Goal: Task Accomplishment & Management: Manage account settings

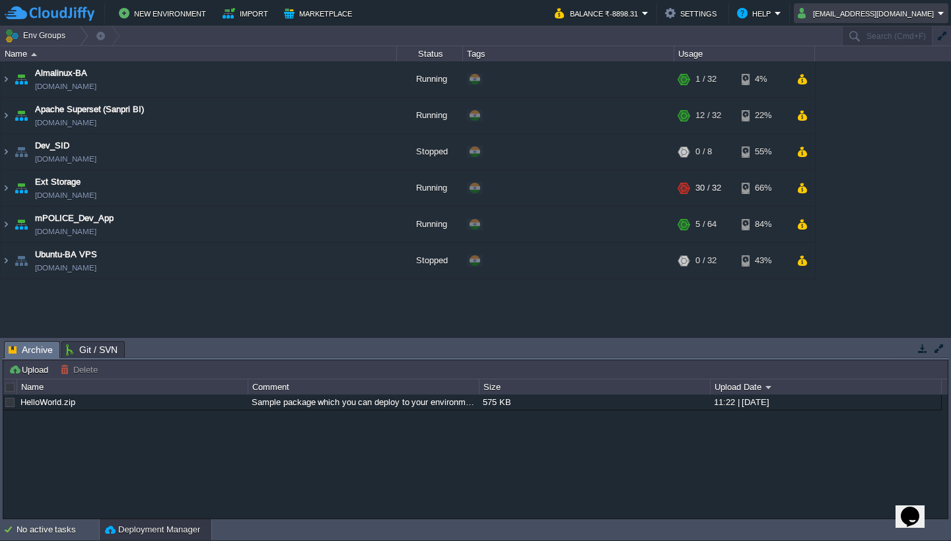
click at [917, 10] on button "[EMAIL_ADDRESS][DOMAIN_NAME]" at bounding box center [868, 13] width 140 height 16
click at [886, 71] on span "Sign out" at bounding box center [878, 70] width 32 height 10
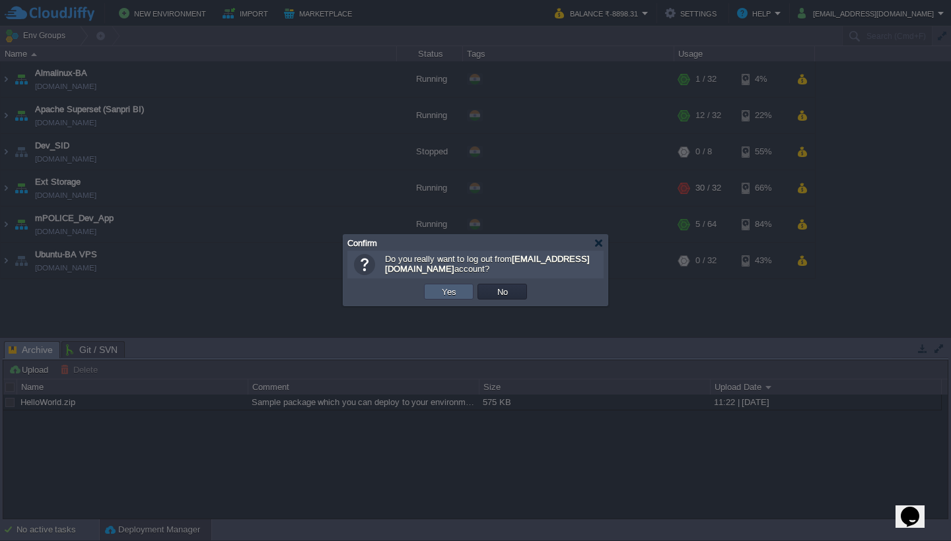
click at [456, 297] on button "Yes" at bounding box center [449, 292] width 22 height 12
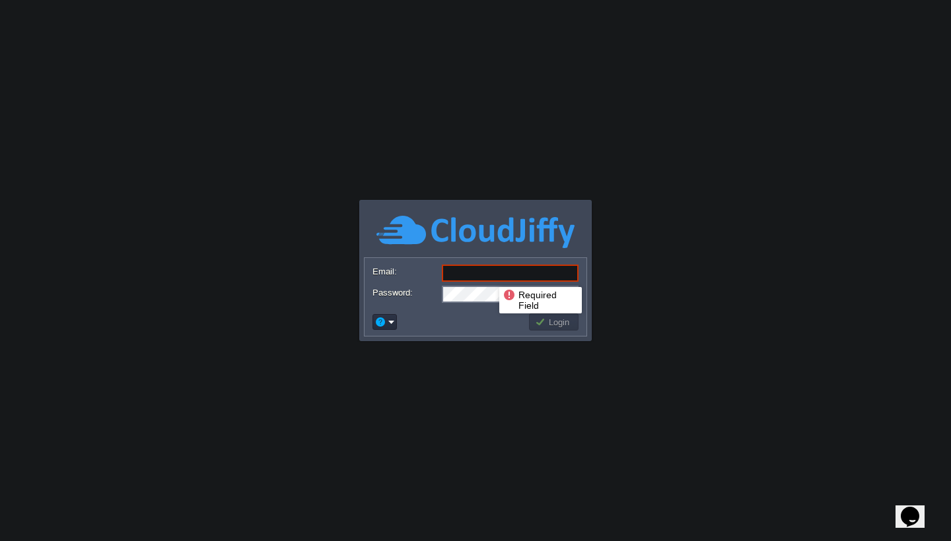
type input "[EMAIL_ADDRESS][DOMAIN_NAME]"
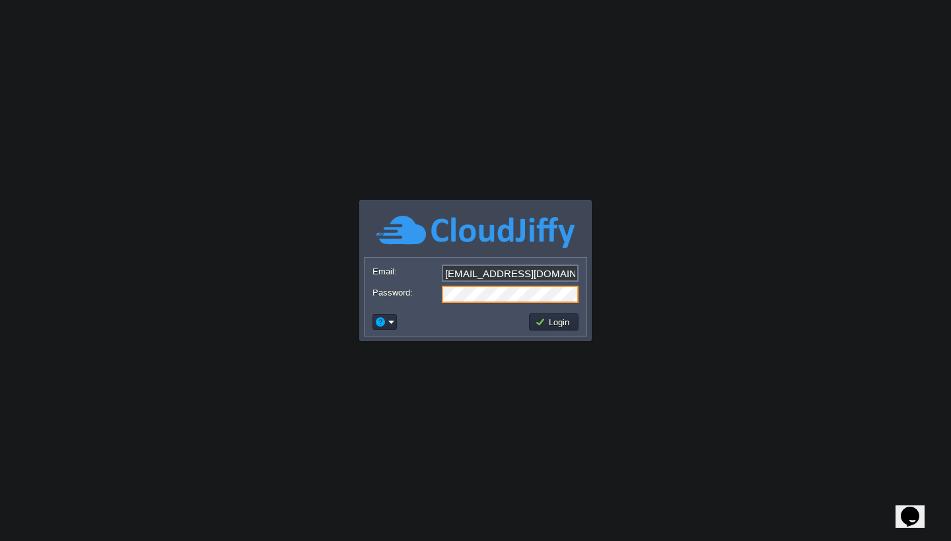
click at [551, 312] on td "Login" at bounding box center [553, 322] width 53 height 21
click at [550, 327] on button "Login" at bounding box center [554, 322] width 38 height 12
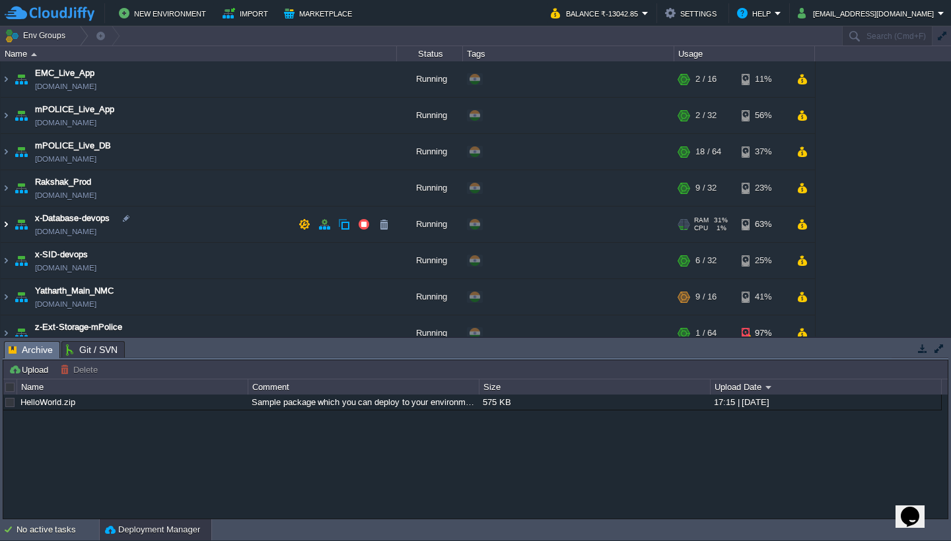
click at [5, 221] on img at bounding box center [6, 225] width 11 height 36
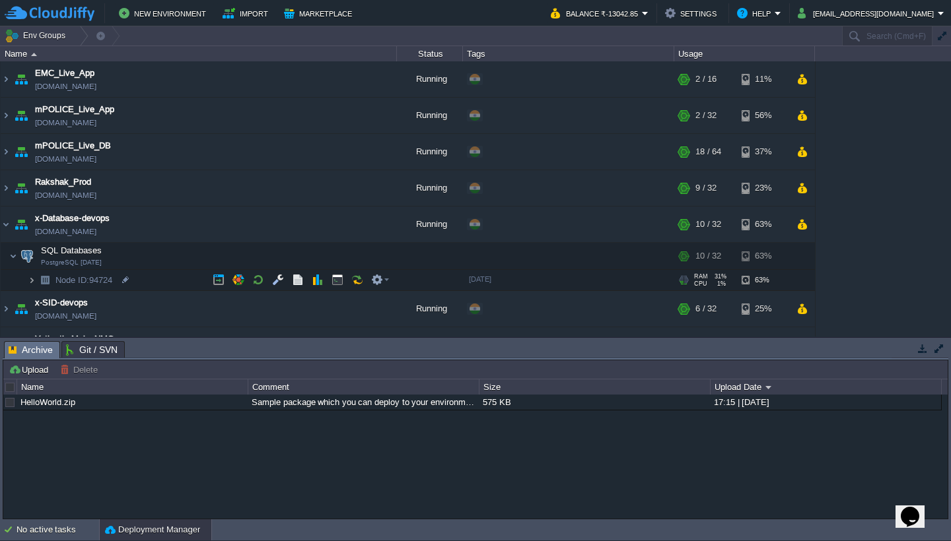
click at [32, 280] on img at bounding box center [32, 280] width 8 height 20
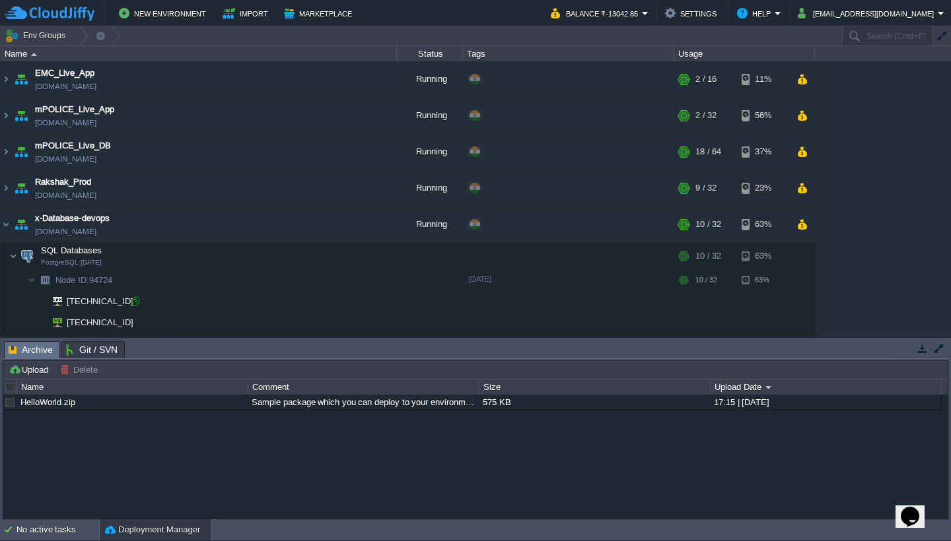
click at [139, 301] on div at bounding box center [135, 302] width 12 height 12
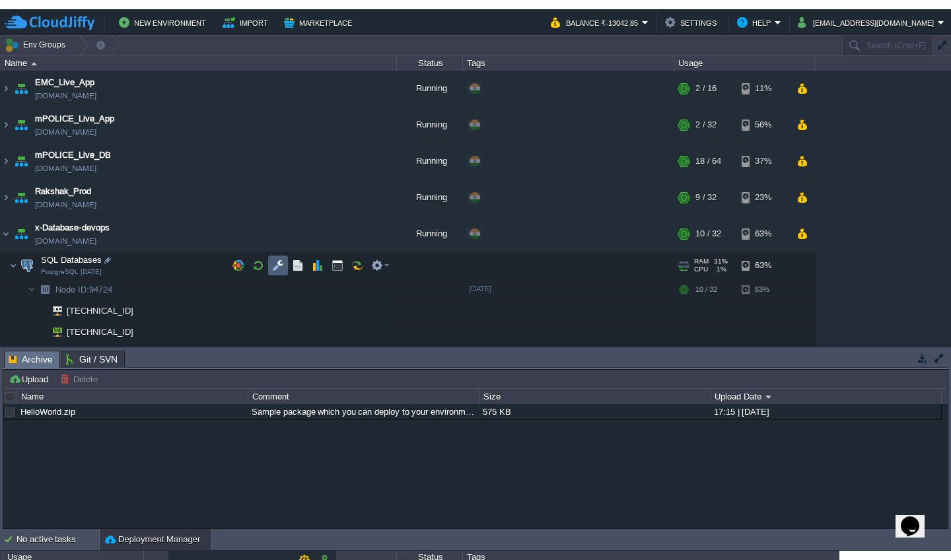
scroll to position [48, 0]
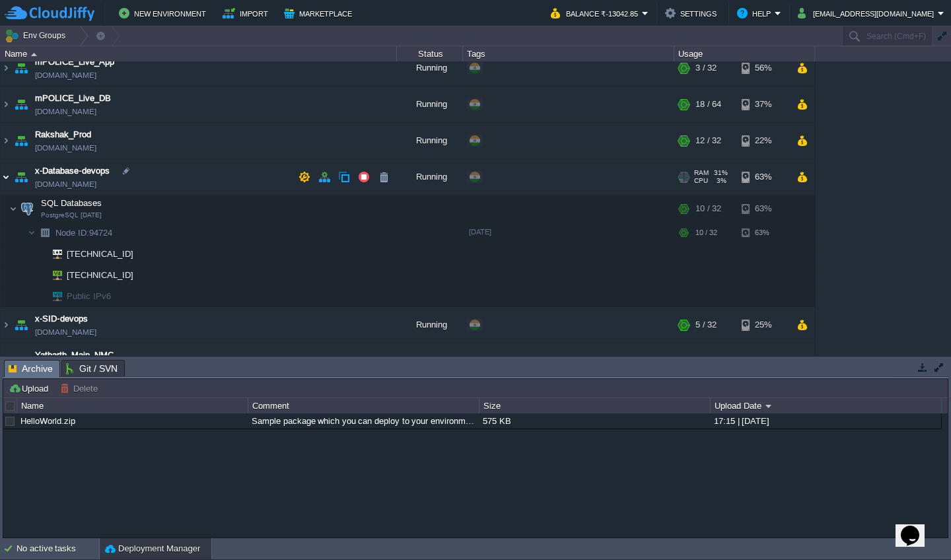
click at [3, 176] on img at bounding box center [6, 177] width 11 height 36
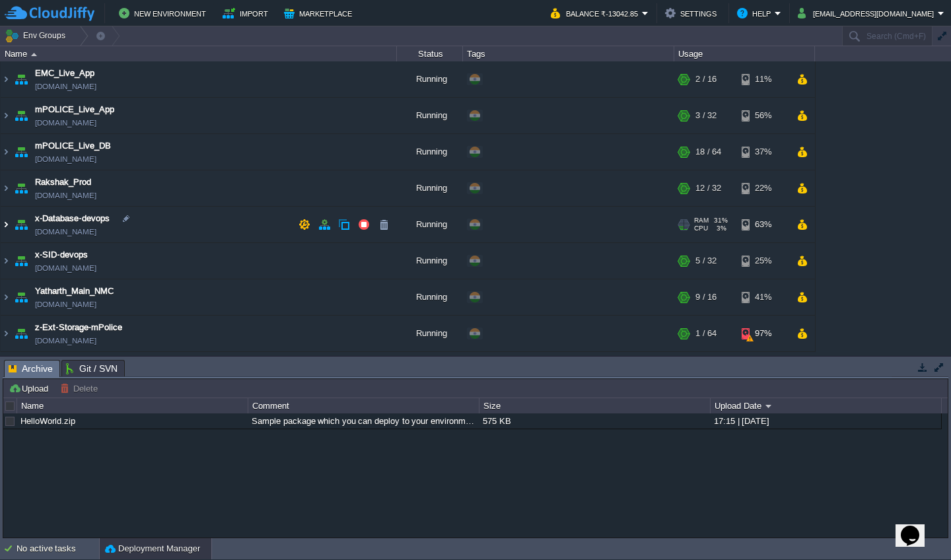
scroll to position [0, 0]
